Goal: Navigation & Orientation: Find specific page/section

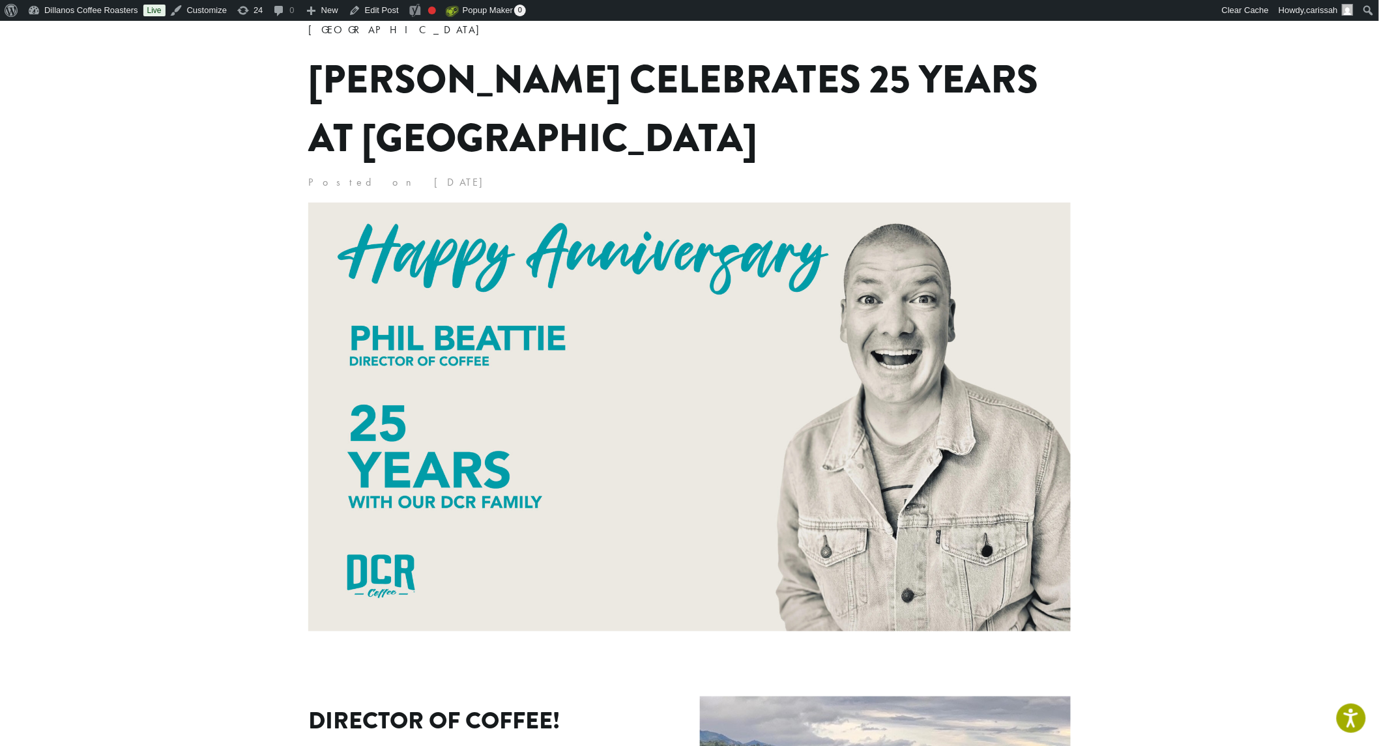
scroll to position [506, 0]
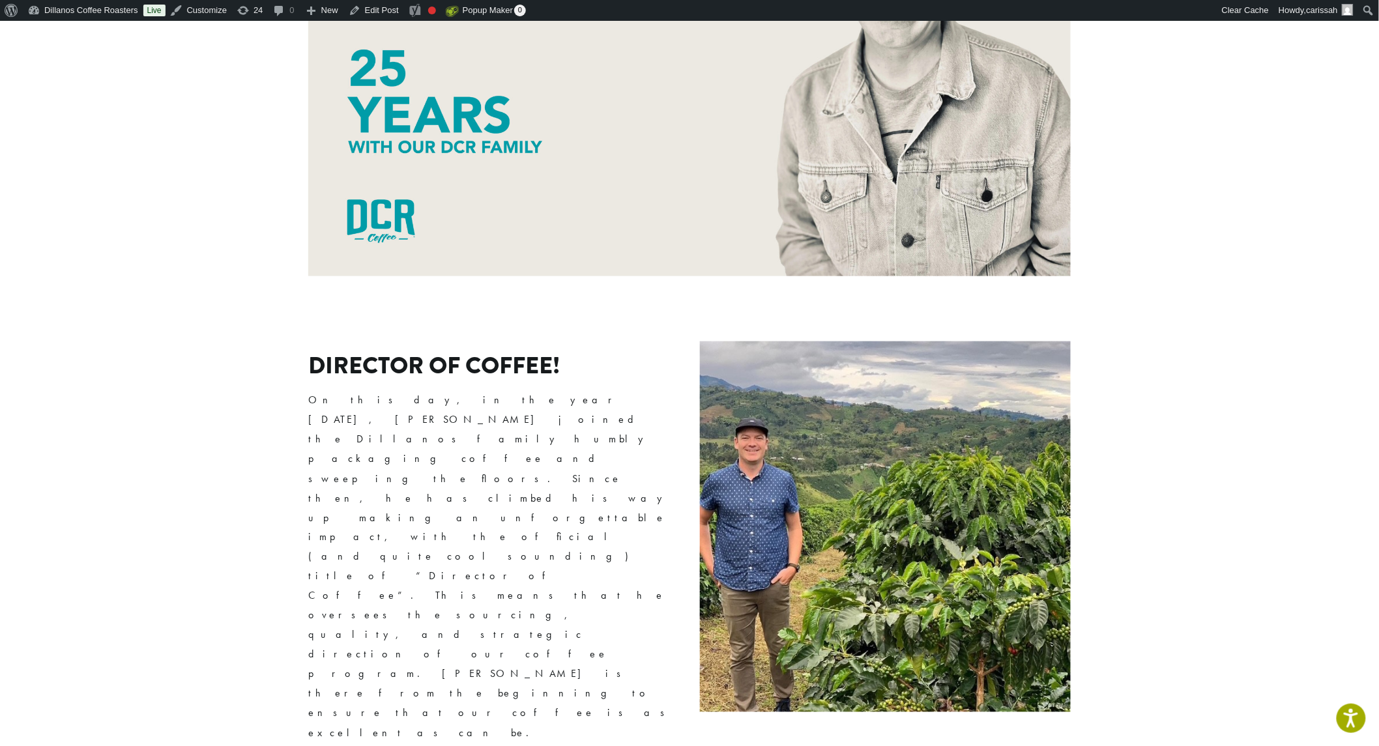
click at [380, 390] on p "On this day, in the year [DATE], [PERSON_NAME] joined the Dillanos family humbl…" at bounding box center [493, 566] width 371 height 352
click at [587, 399] on p "On this day, in the year [DATE], [PERSON_NAME] joined the Dillanos family humbl…" at bounding box center [493, 566] width 371 height 352
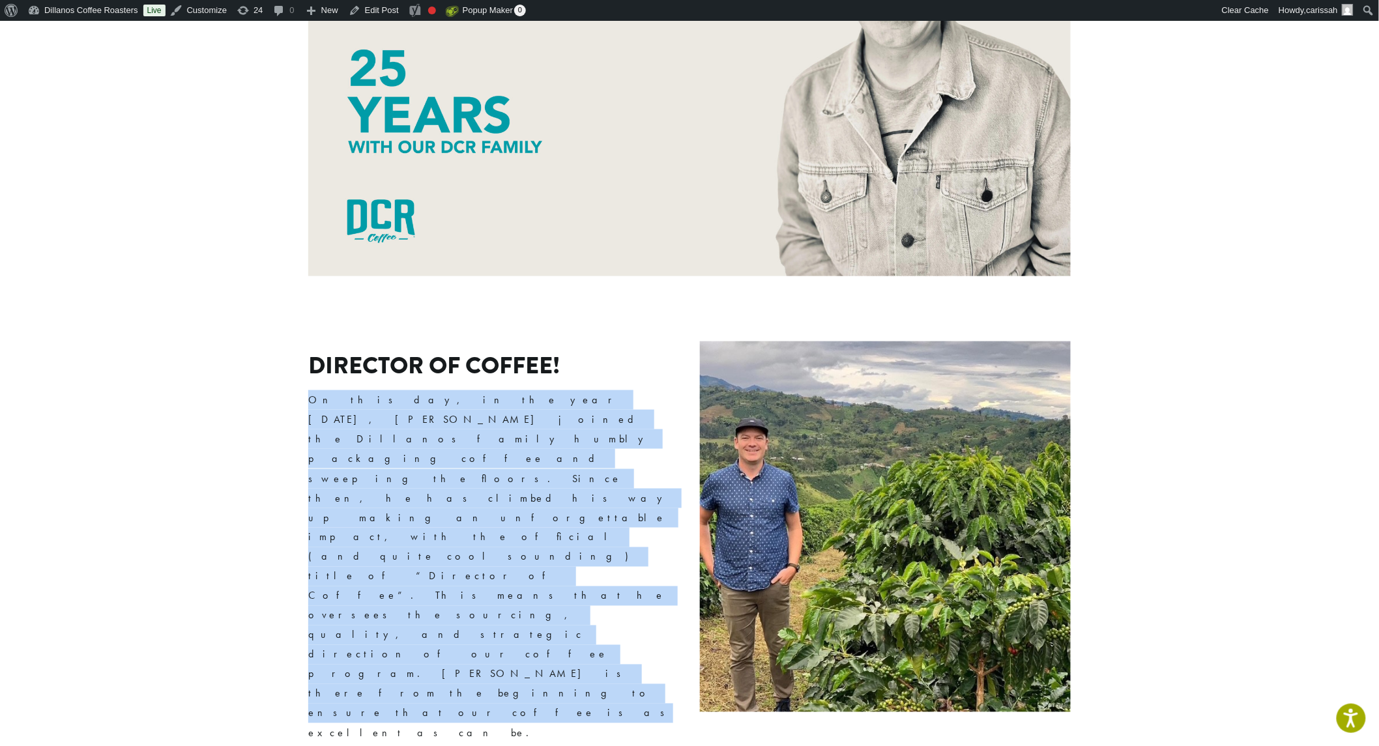
drag, startPoint x: 583, startPoint y: 401, endPoint x: 287, endPoint y: 319, distance: 306.8
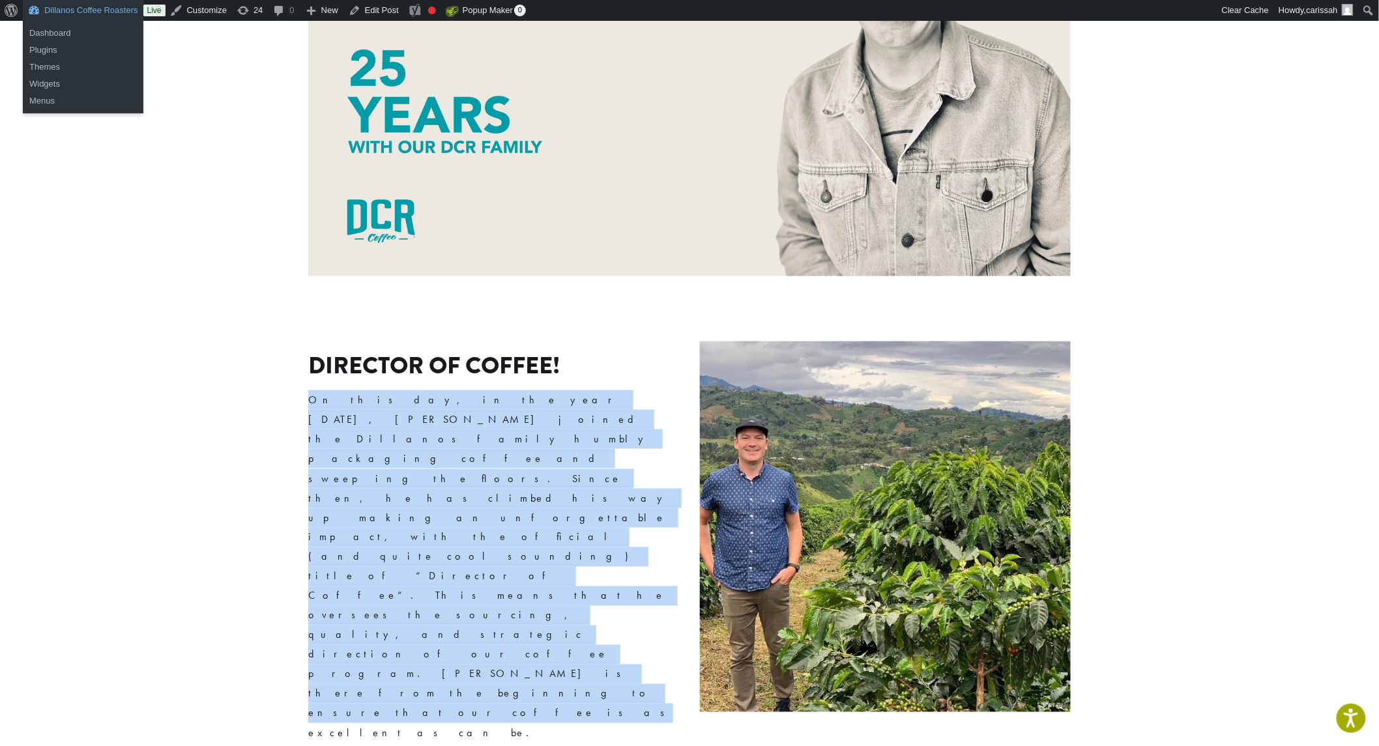
click at [50, 10] on link "Dillanos Coffee Roasters" at bounding box center [83, 10] width 121 height 21
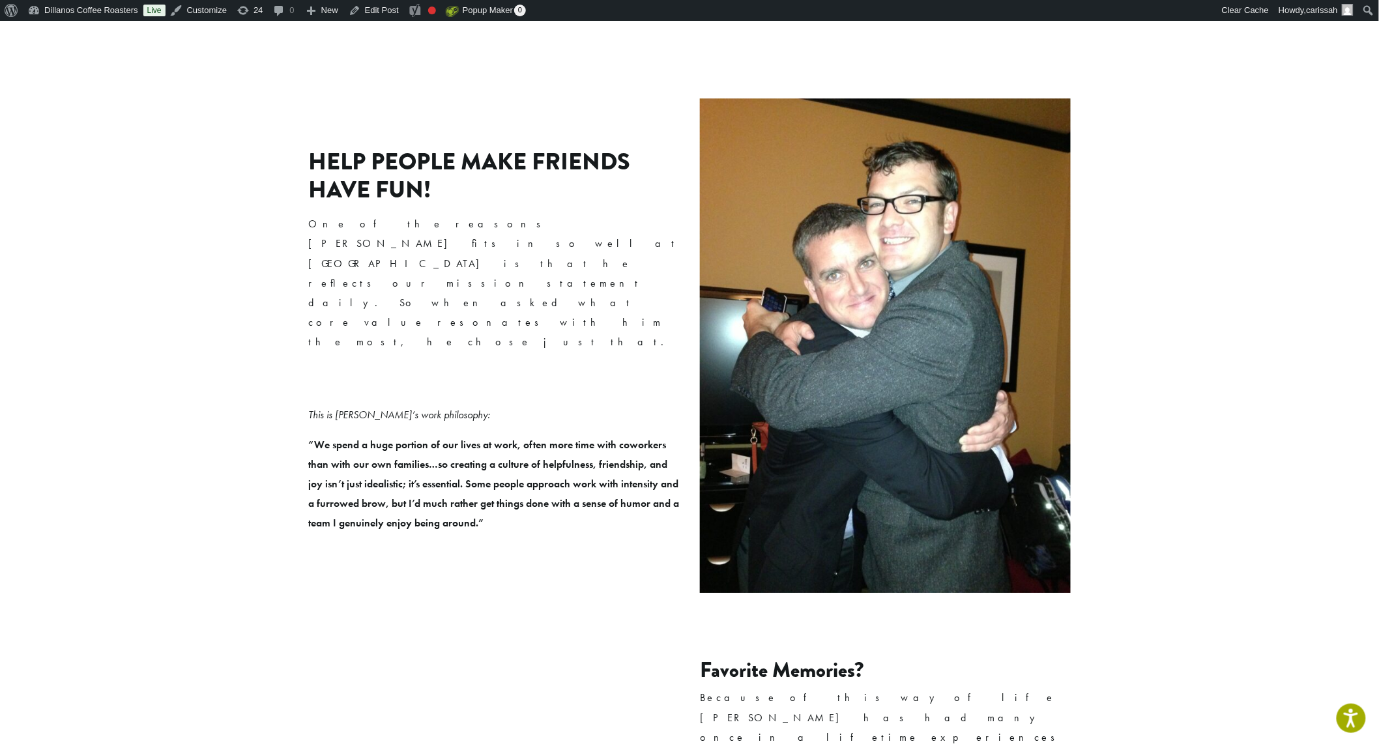
scroll to position [1737, 0]
